Goal: Find specific page/section: Find specific page/section

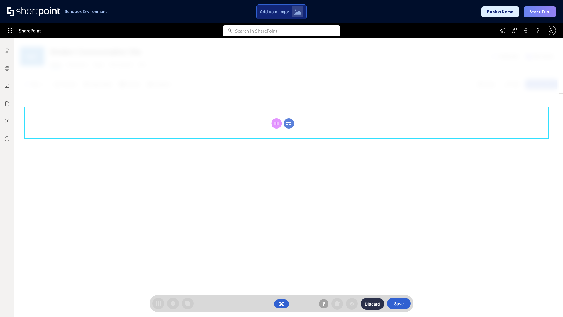
click at [289, 123] on circle at bounding box center [289, 123] width 10 height 10
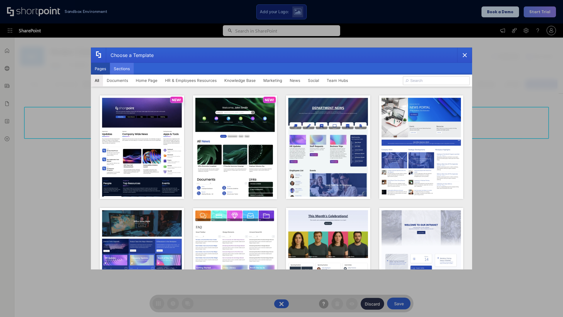
click at [122, 69] on button "Sections" at bounding box center [122, 69] width 24 height 12
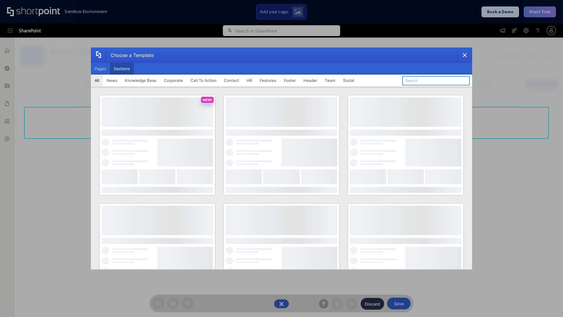
type input "Header 3"
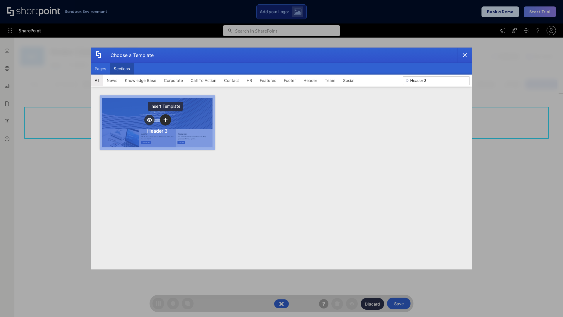
click at [165, 120] on icon "template selector" at bounding box center [165, 120] width 4 height 4
